Goal: Information Seeking & Learning: Check status

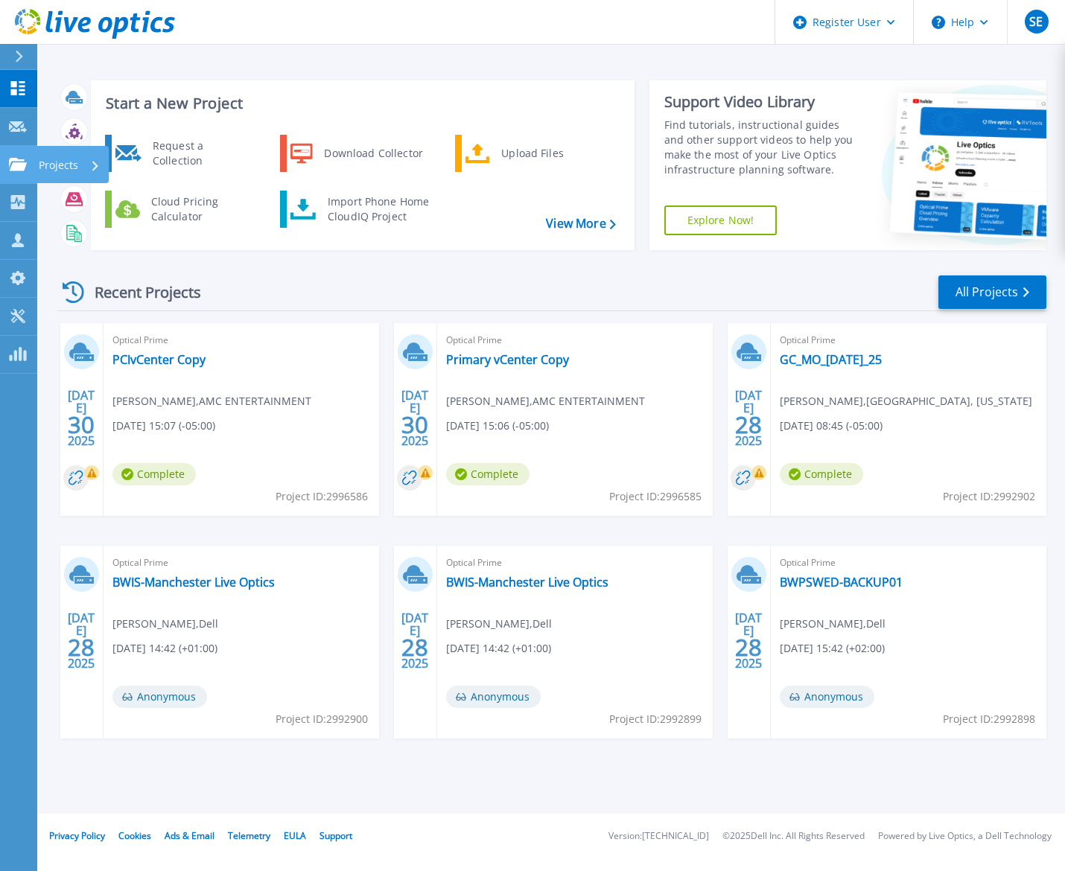
click at [36, 169] on div "Projects" at bounding box center [72, 164] width 72 height 37
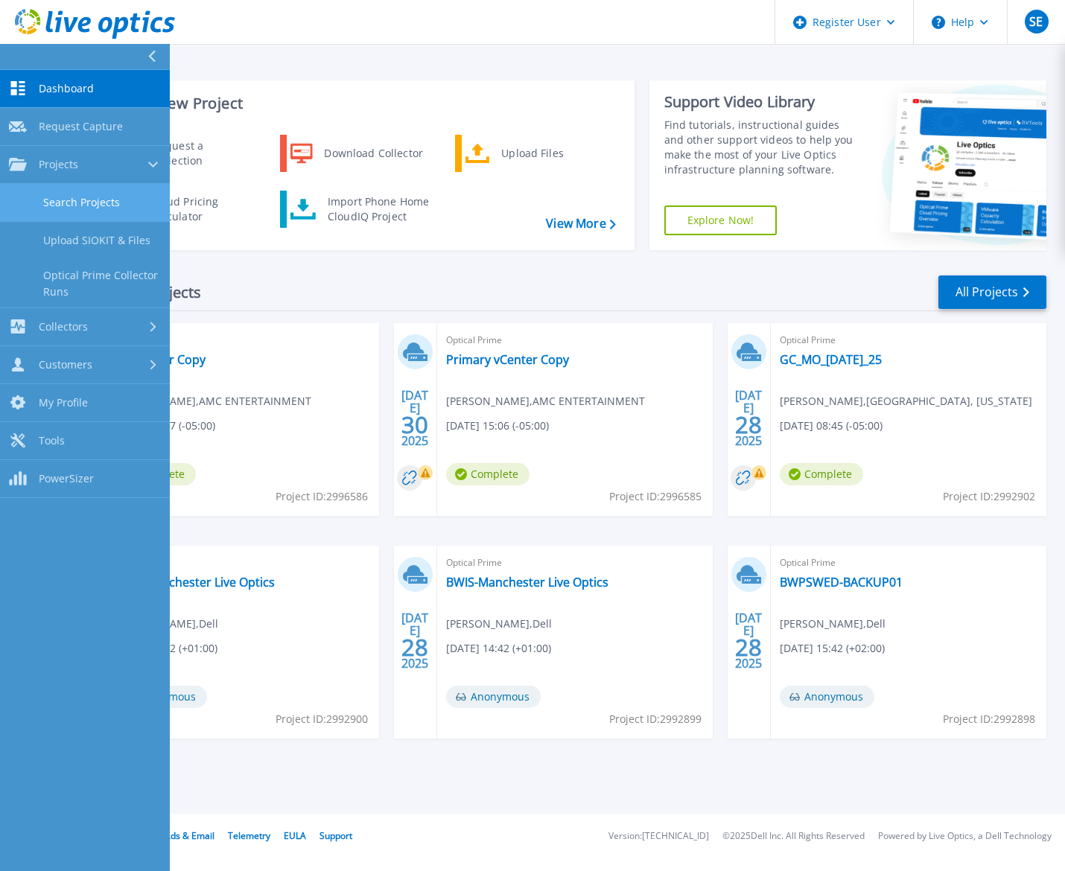
click at [61, 202] on link "Search Projects" at bounding box center [85, 203] width 170 height 38
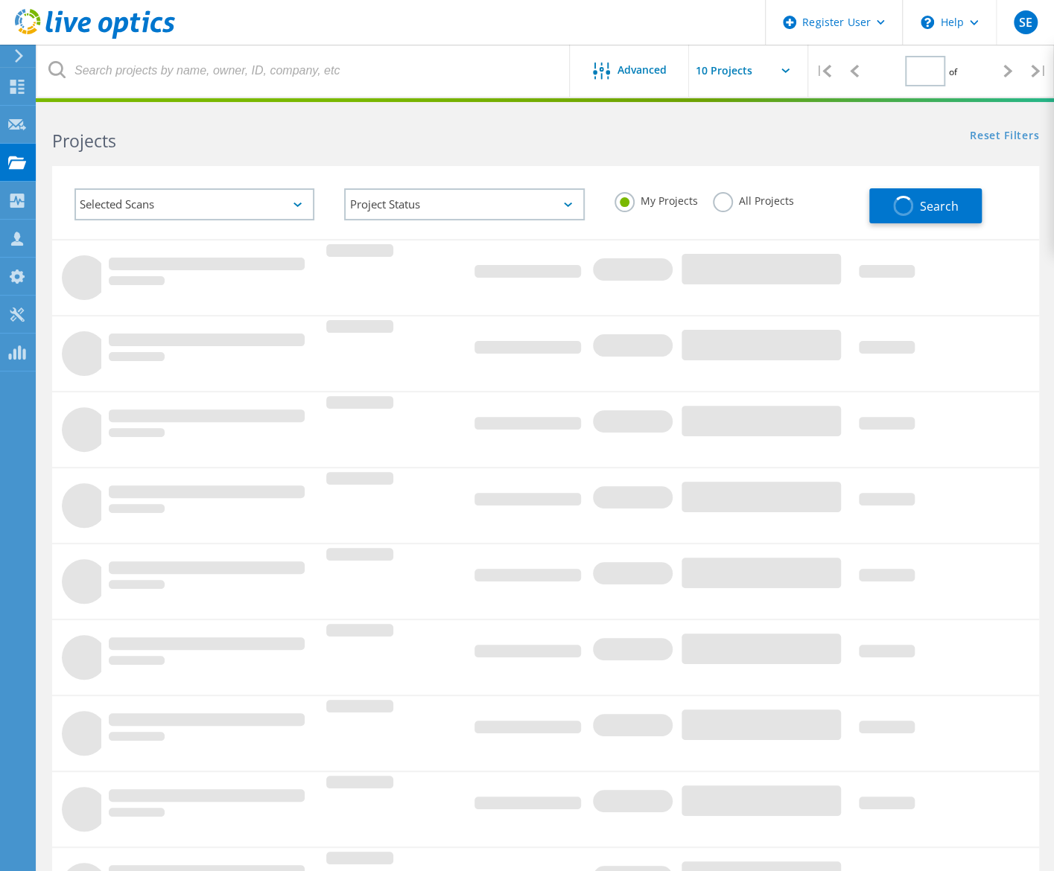
type input "1"
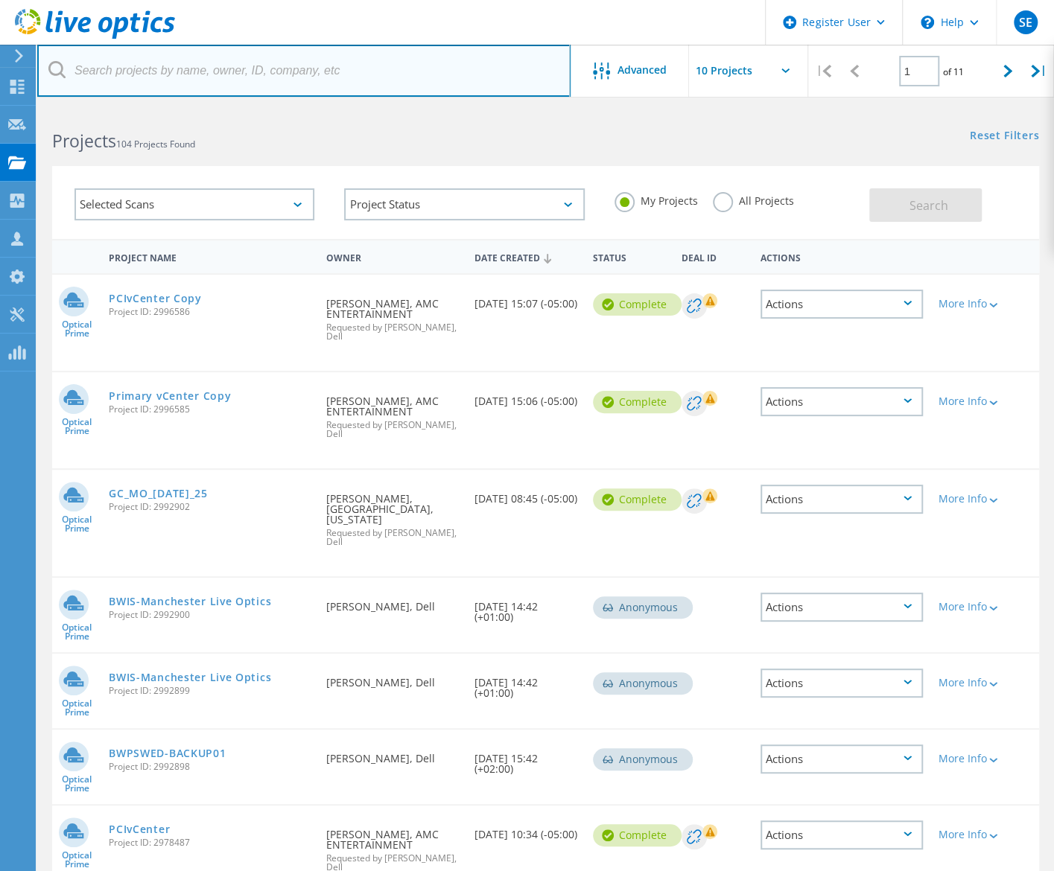
click at [147, 75] on input "text" at bounding box center [303, 71] width 533 height 52
type input "@bv.com"
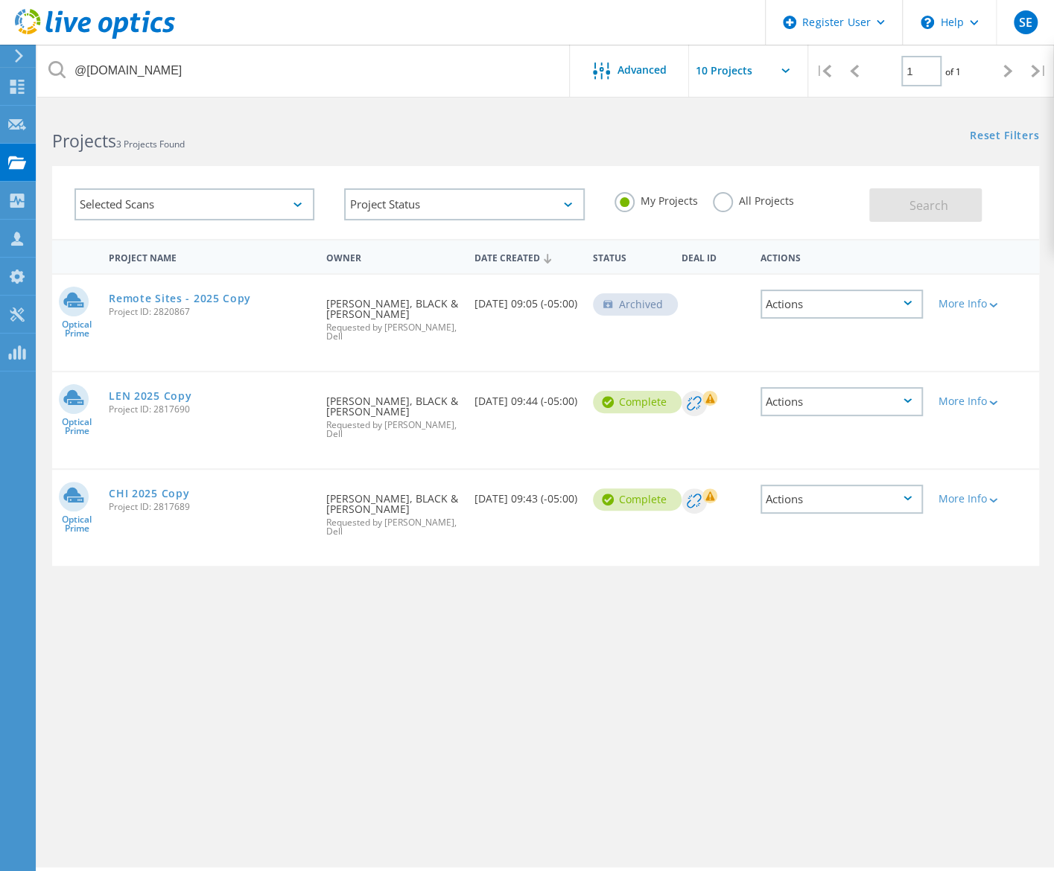
drag, startPoint x: 718, startPoint y: 200, endPoint x: 818, endPoint y: 201, distance: 99.8
click at [723, 200] on label "All Projects" at bounding box center [753, 199] width 81 height 14
click at [0, 0] on input "All Projects" at bounding box center [0, 0] width 0 height 0
click at [907, 203] on button "Search" at bounding box center [925, 205] width 112 height 34
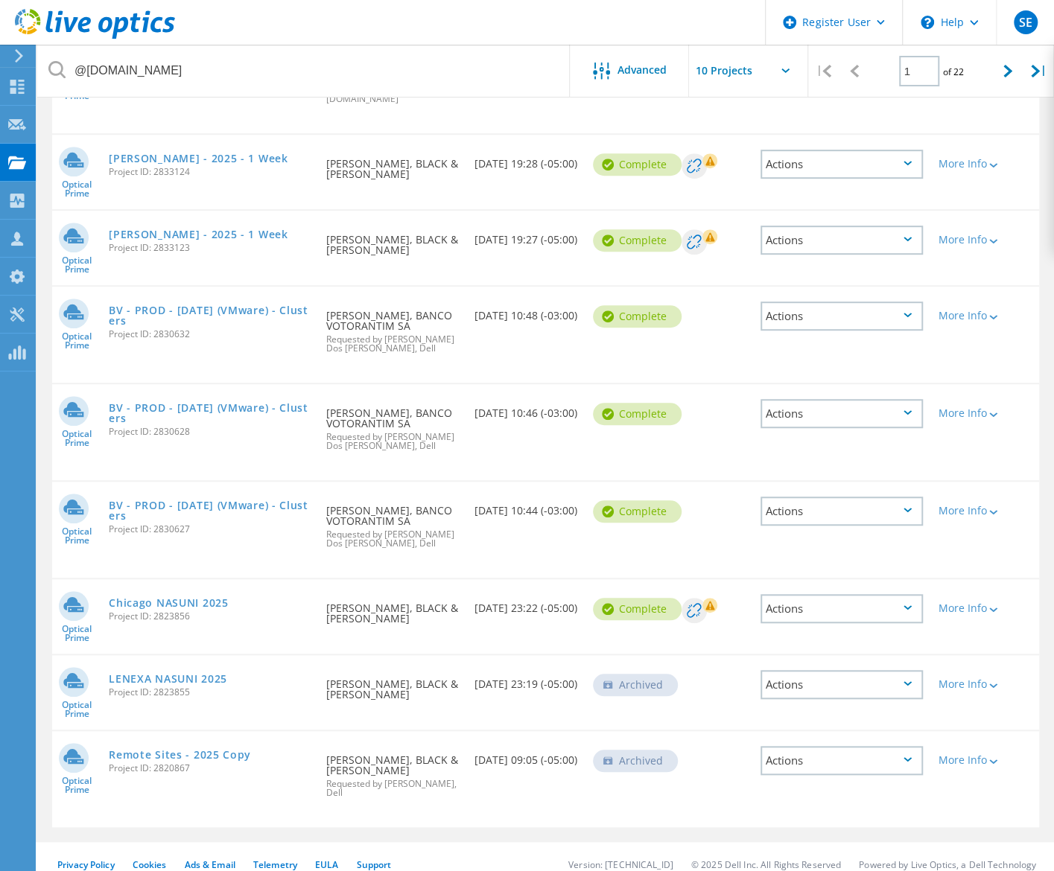
scroll to position [351, 0]
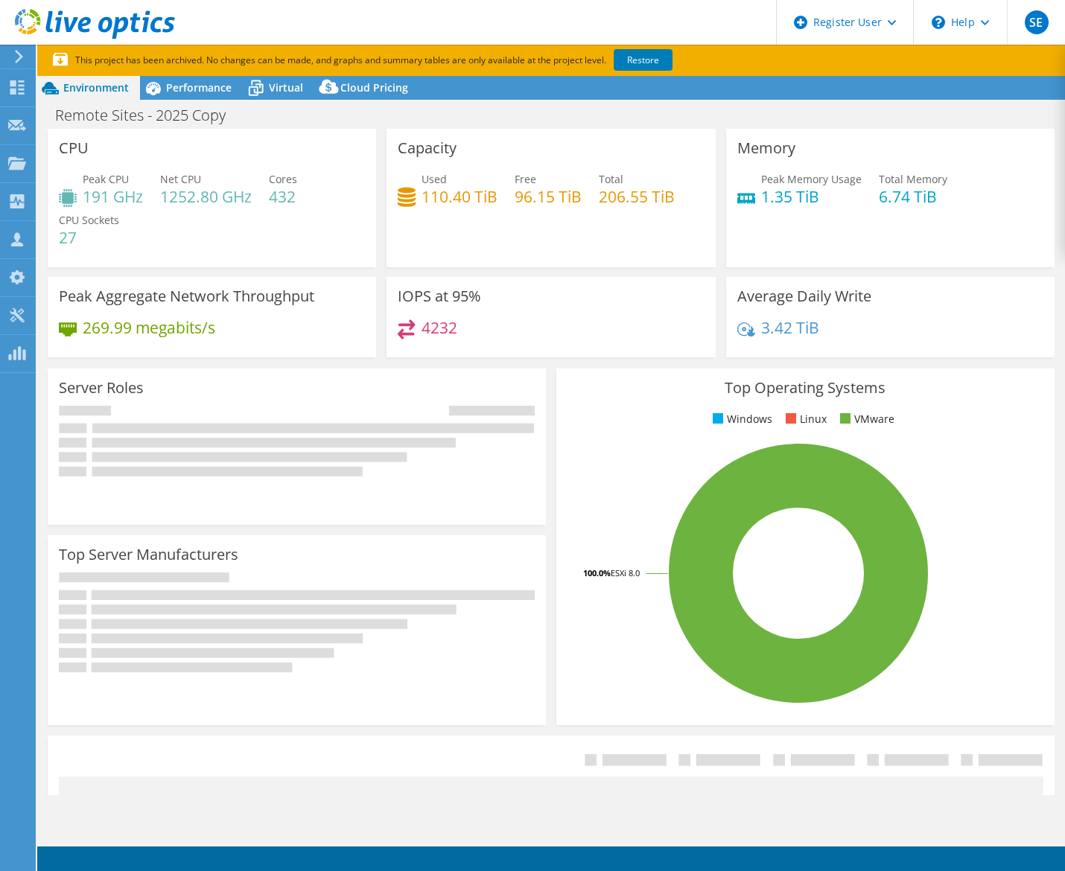
select select "USD"
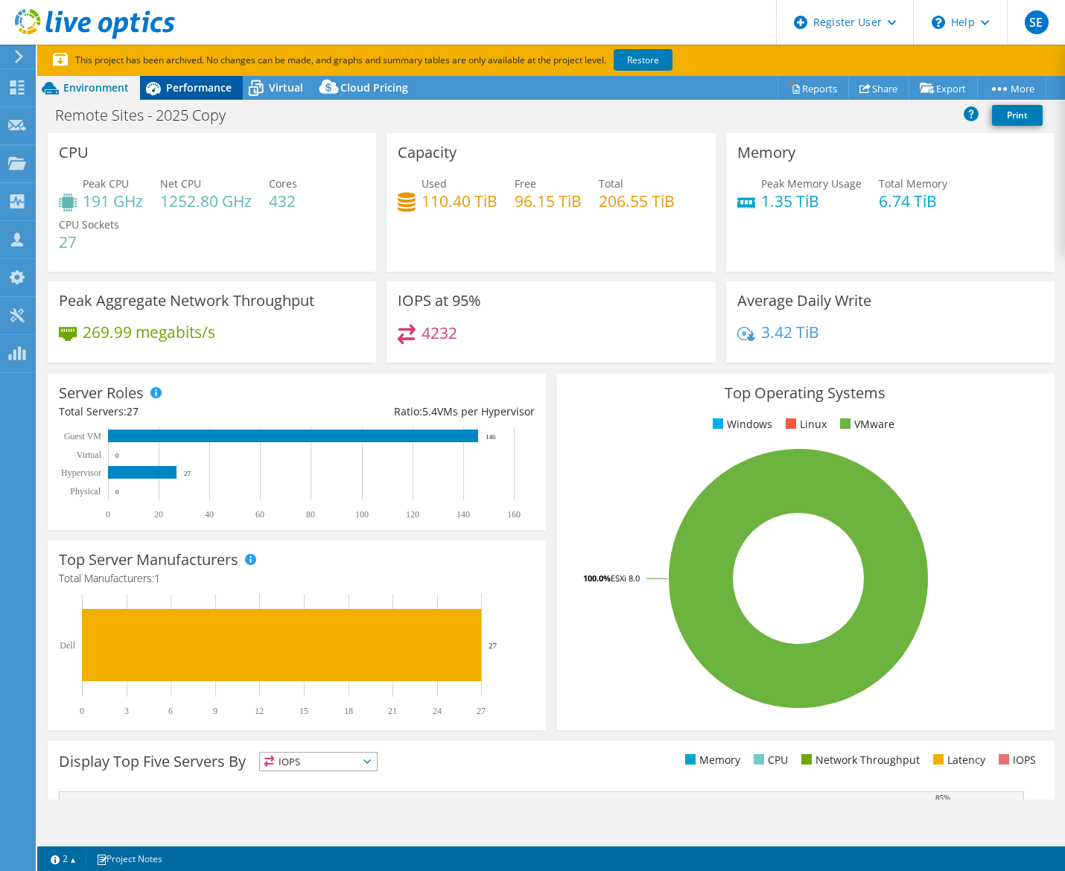
click at [186, 86] on span "Performance" at bounding box center [199, 87] width 66 height 14
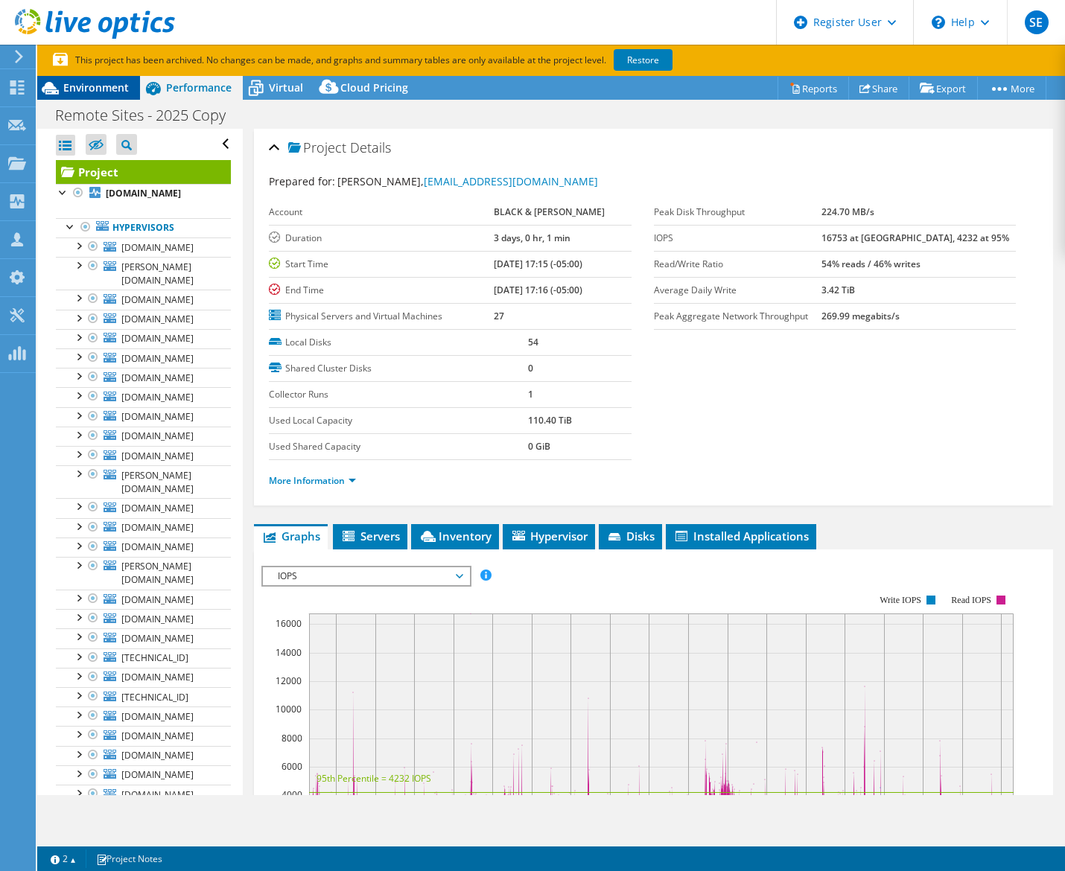
click at [94, 87] on span "Environment" at bounding box center [96, 87] width 66 height 14
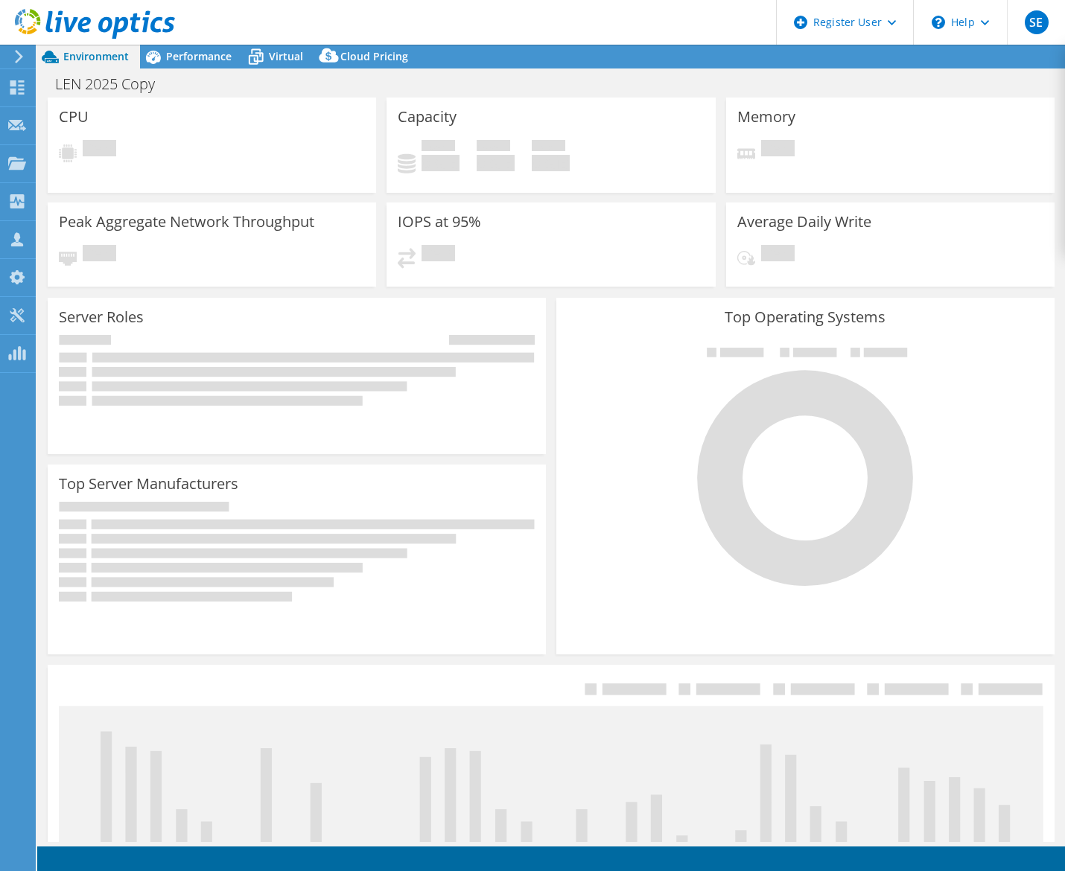
select select "USD"
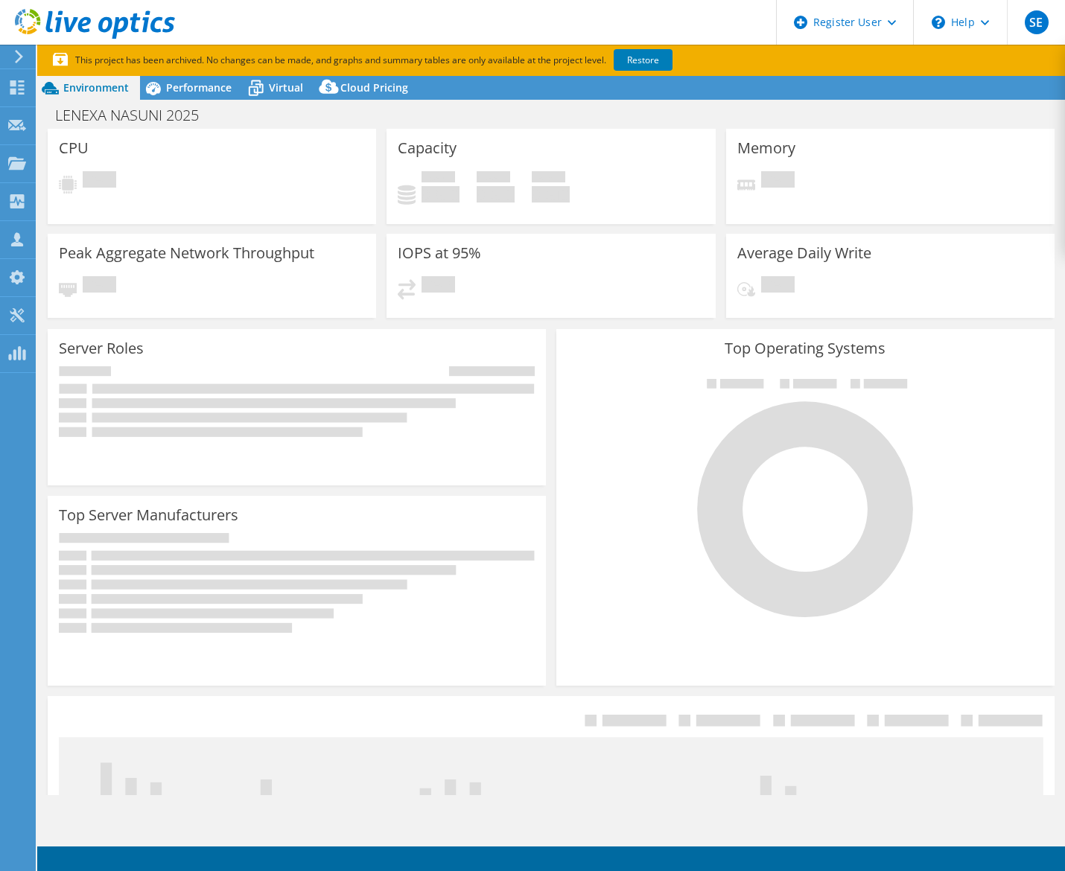
select select "USD"
